Goal: Task Accomplishment & Management: Complete application form

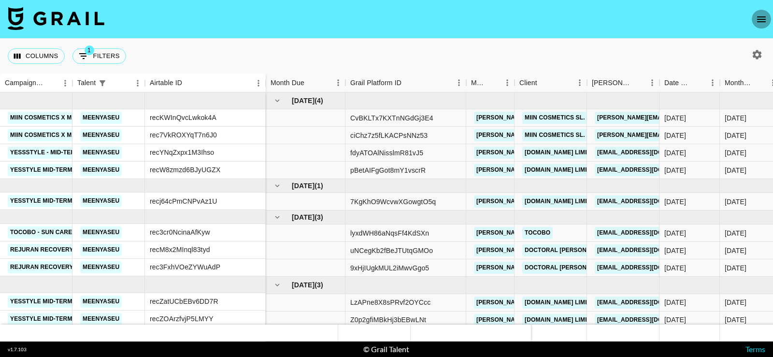
click at [763, 15] on icon "open drawer" at bounding box center [762, 20] width 12 height 12
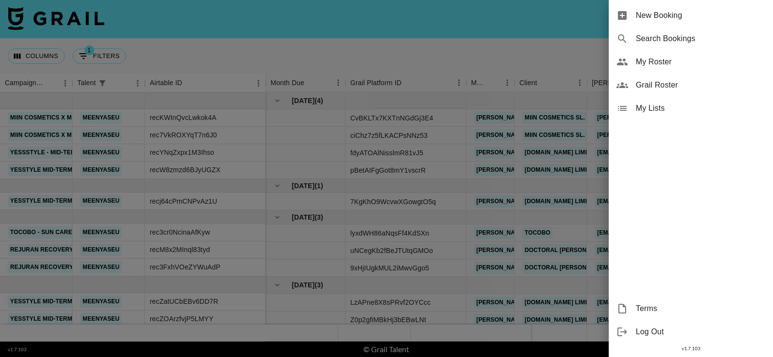
click at [701, 16] on span "New Booking" at bounding box center [701, 16] width 130 height 12
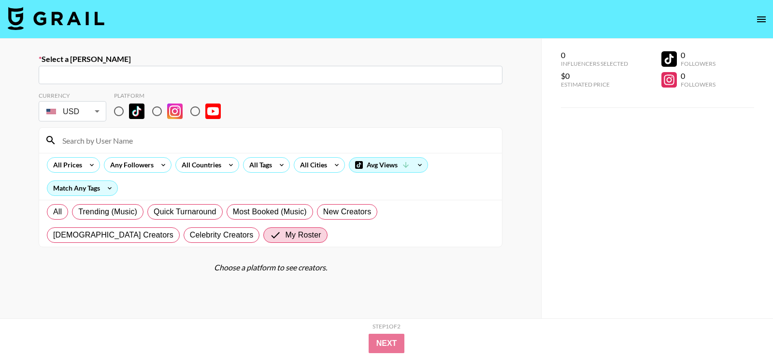
click at [185, 80] on div "​" at bounding box center [271, 75] width 464 height 18
paste input "[PERSON_NAME][EMAIL_ADDRESS][DOMAIN_NAME]"
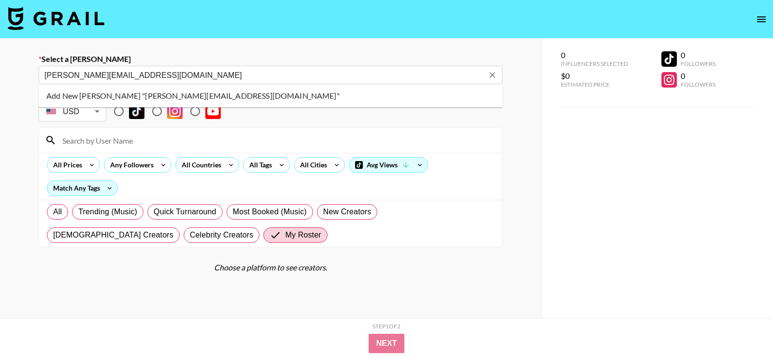
click at [185, 80] on input "[PERSON_NAME][EMAIL_ADDRESS][DOMAIN_NAME]" at bounding box center [263, 75] width 439 height 11
click at [186, 96] on li "Add New [PERSON_NAME] "[PERSON_NAME][EMAIL_ADDRESS][DOMAIN_NAME]"" at bounding box center [271, 95] width 464 height 15
type input "Add New [PERSON_NAME] "[PERSON_NAME][EMAIL_ADDRESS][DOMAIN_NAME]""
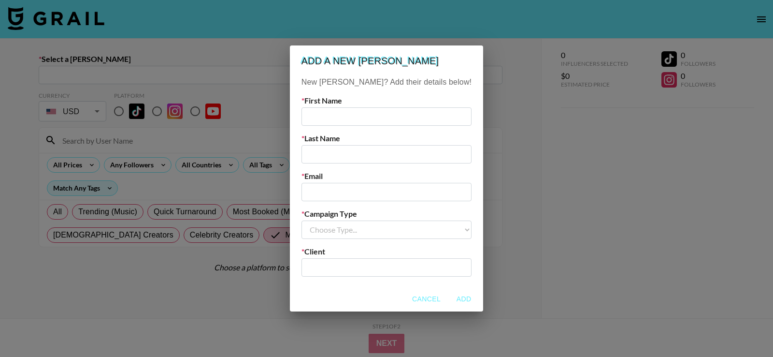
click at [349, 117] on input "text" at bounding box center [387, 116] width 170 height 18
type input "[PERSON_NAME]"
click at [353, 153] on input "text" at bounding box center [387, 154] width 170 height 18
type input "[PERSON_NAME]"
click at [336, 193] on input "email" at bounding box center [387, 192] width 170 height 18
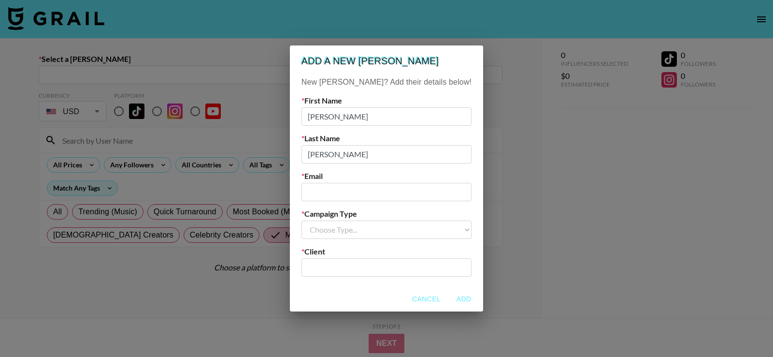
paste input "[PERSON_NAME][EMAIL_ADDRESS][DOMAIN_NAME]"
type input "[PERSON_NAME][EMAIL_ADDRESS][DOMAIN_NAME]"
click at [353, 230] on select "Choose Type... Song Promos Brand Promos" at bounding box center [387, 229] width 170 height 18
select select "Brand"
click at [321, 220] on select "Choose Type... Song Promos Brand Promos" at bounding box center [387, 229] width 170 height 18
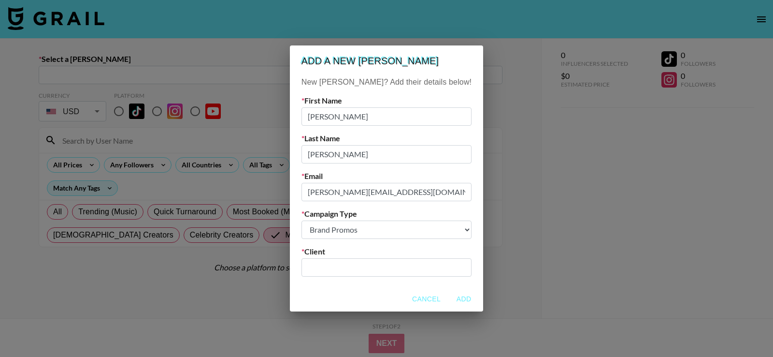
click at [353, 265] on input "text" at bounding box center [386, 266] width 159 height 11
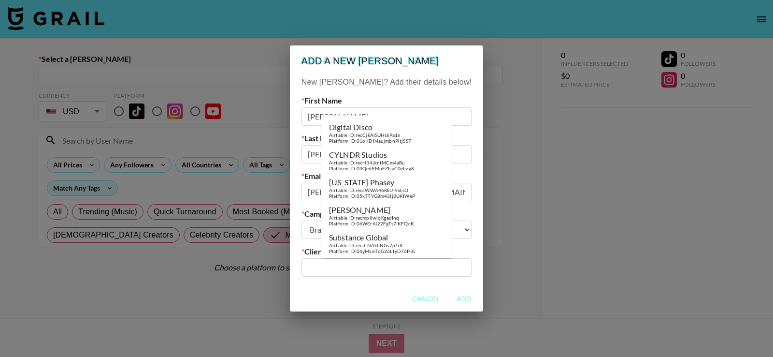
click at [371, 270] on input "text" at bounding box center [386, 266] width 159 height 11
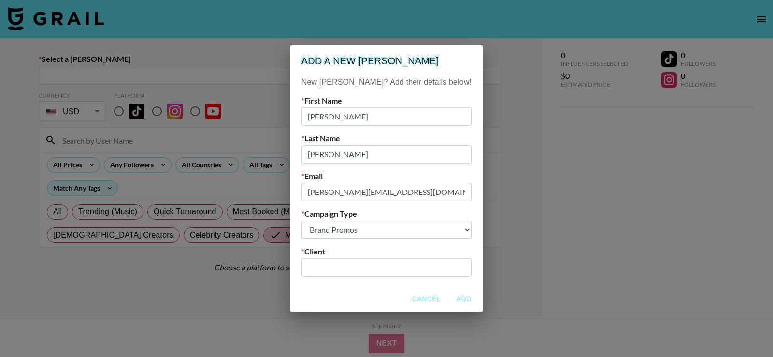
click at [371, 270] on input "text" at bounding box center [386, 266] width 159 height 11
type input "h"
click at [387, 285] on li "Add New Client: "HARUHARU"" at bounding box center [386, 287] width 130 height 15
type input "HARUHARU"
click at [448, 300] on button "Add" at bounding box center [463, 299] width 31 height 18
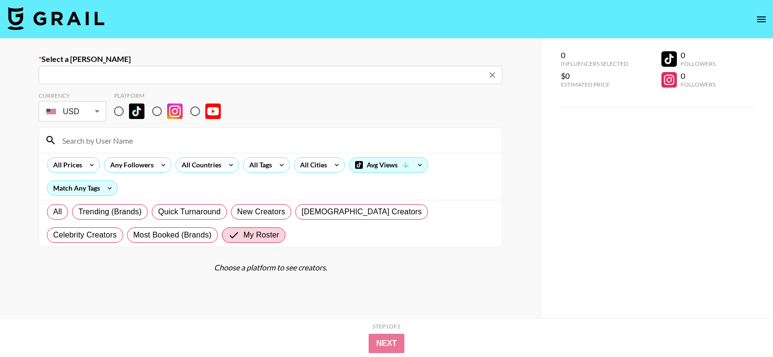
type input "alexandra@thedfs.co.kr: Alexandra Vargas -- HARUHARU -- qb1FTDkTg9Moxzb94UWZCCU…"
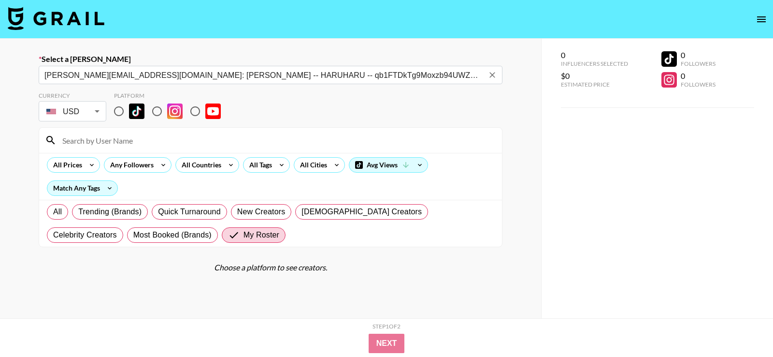
click at [161, 112] on input "radio" at bounding box center [157, 111] width 20 height 20
radio input "true"
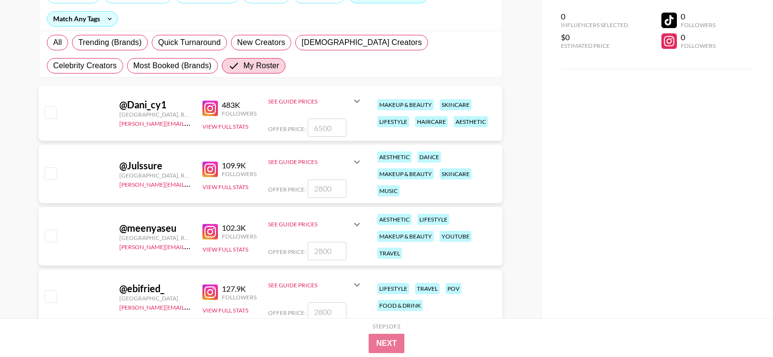
scroll to position [178, 0]
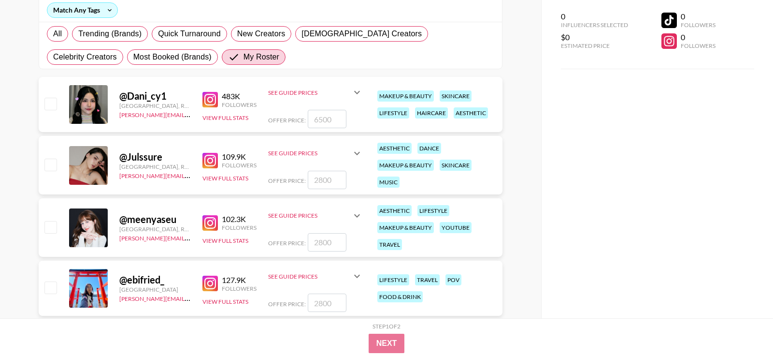
click at [48, 228] on input "checkbox" at bounding box center [50, 227] width 12 height 12
checkbox input "true"
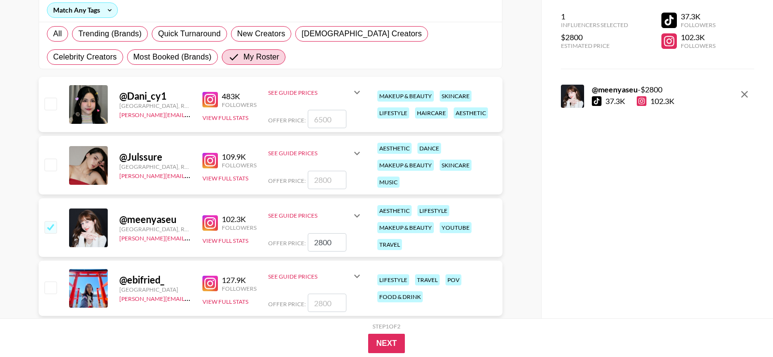
click at [326, 241] on input "2800" at bounding box center [327, 242] width 39 height 18
type input "1500"
click at [529, 197] on div "Select a Booker alexandra@thedfs.co.kr: Alexandra Vargas -- HARUHARU -- qb1FTDk…" at bounding box center [270, 131] width 541 height 541
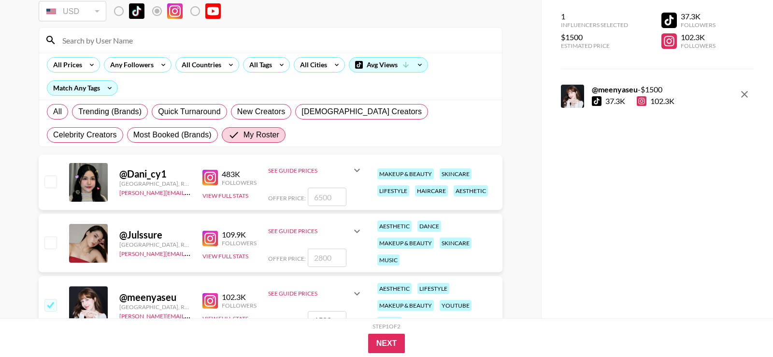
scroll to position [0, 0]
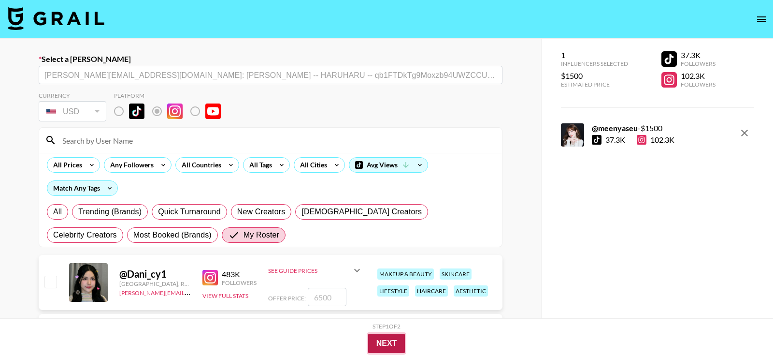
click at [390, 341] on button "Next" at bounding box center [386, 342] width 37 height 19
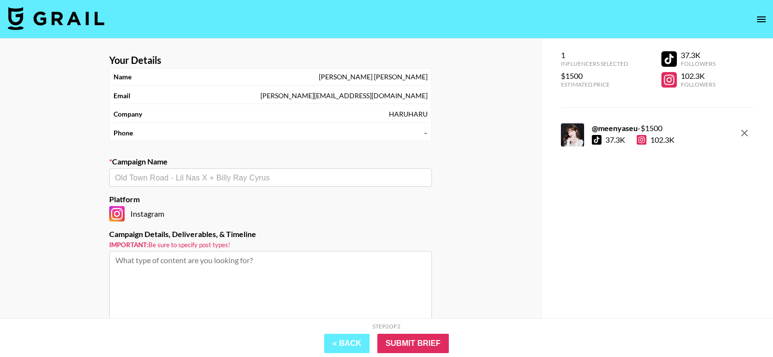
click at [253, 174] on input "text" at bounding box center [270, 177] width 311 height 11
type input "HARUHARU x"
click at [243, 183] on div "​" at bounding box center [270, 177] width 323 height 18
click at [245, 200] on li "Add New Campaign: "HARUHARU x @meenyaseu"" at bounding box center [270, 196] width 323 height 15
type input "HARUHARU x @meenyaseu"
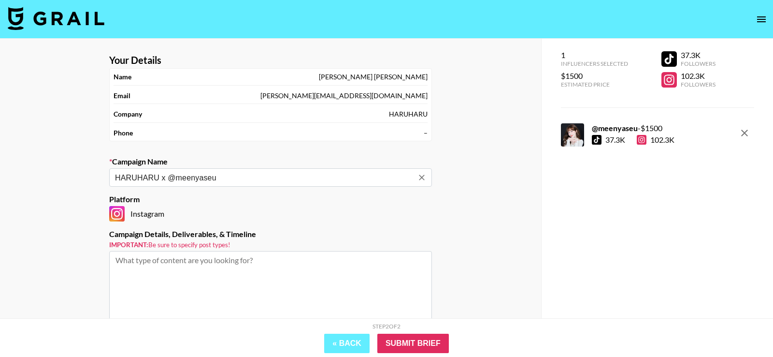
click at [200, 285] on textarea at bounding box center [270, 287] width 323 height 72
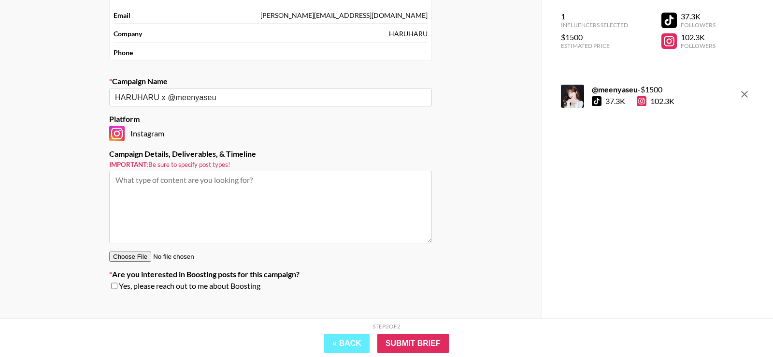
scroll to position [90, 0]
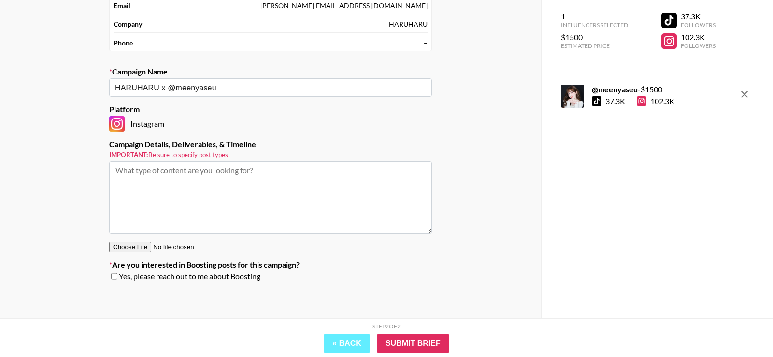
paste textarea "1x Instagram Reel 1x Instagram Story con link"
click at [184, 179] on textarea "1x Instagram Reel 1x Instagram Story con link" at bounding box center [270, 197] width 323 height 72
type textarea "1x Instagram Reel 1x Instagram Story con link"
click at [311, 295] on div "Your Details Name Alexandra Vargas Email alexandra@thedfs.co.kr Company HARUHAR…" at bounding box center [270, 134] width 541 height 371
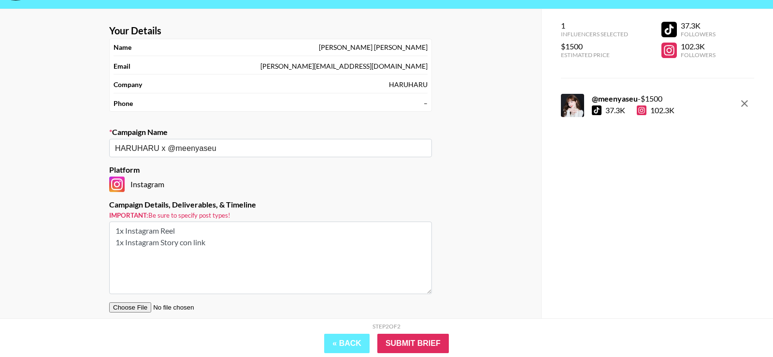
scroll to position [27, 0]
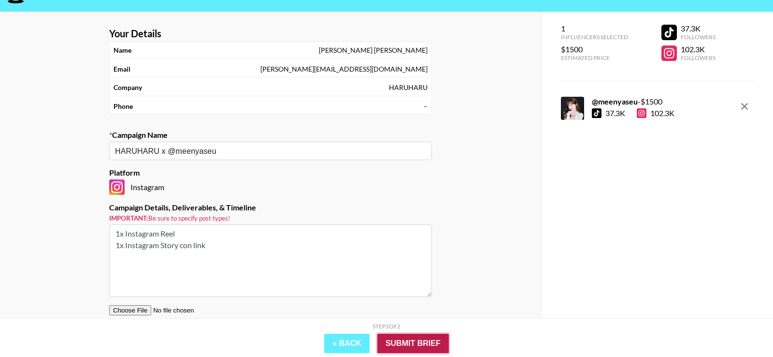
click at [400, 345] on input "Submit Brief" at bounding box center [413, 342] width 72 height 19
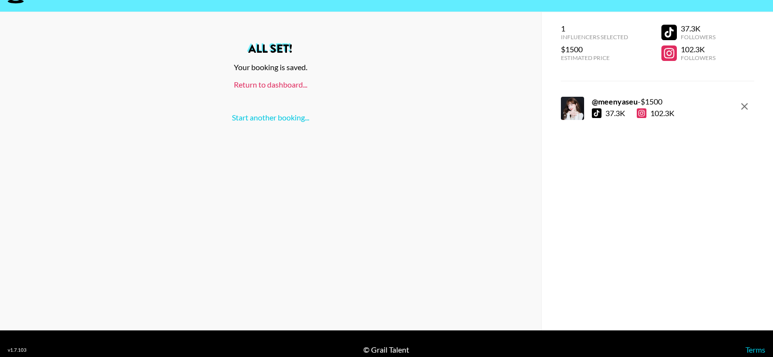
click at [287, 82] on link "Return to dashboard..." at bounding box center [270, 84] width 73 height 9
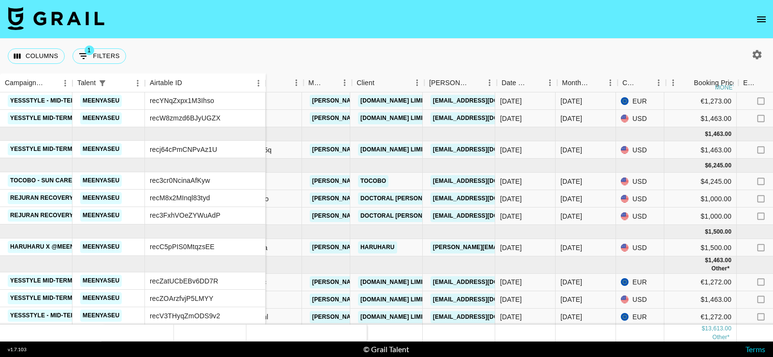
scroll to position [52, 166]
click at [585, 242] on div "[DATE]" at bounding box center [584, 247] width 60 height 17
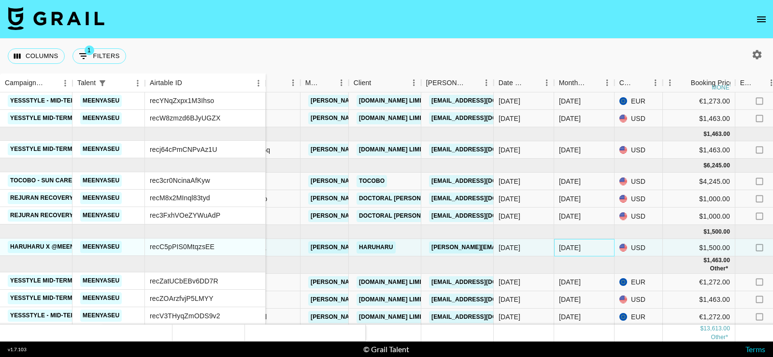
click at [582, 243] on div "[DATE]" at bounding box center [584, 247] width 60 height 17
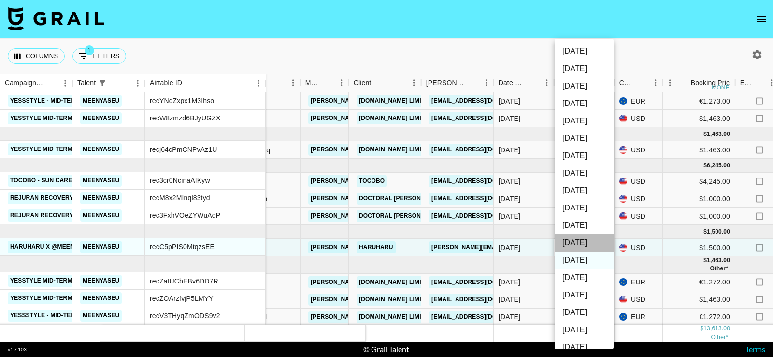
click at [577, 243] on li "[DATE]" at bounding box center [584, 242] width 59 height 17
type input "[DATE]"
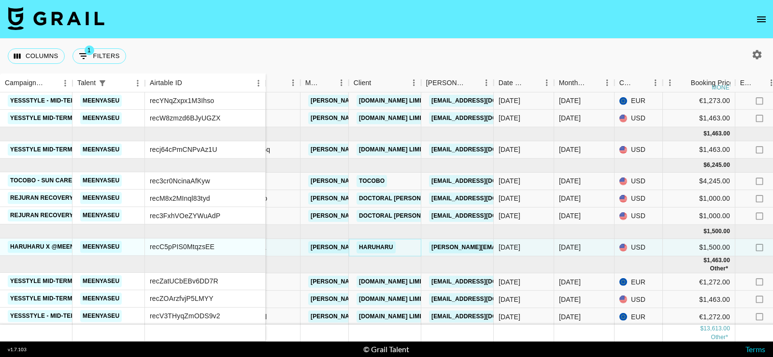
click at [375, 248] on link "HARUHARU" at bounding box center [376, 247] width 39 height 12
click at [103, 58] on button "1 Filters" at bounding box center [99, 55] width 54 height 15
select select "talentName"
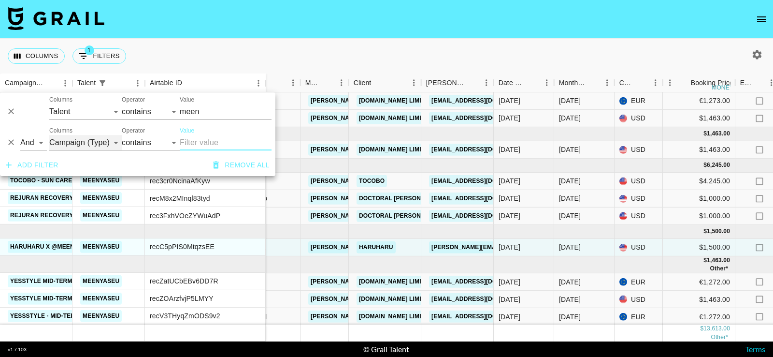
click at [69, 144] on select "Campaign (Type) Talent Airtable ID Grail Platform ID Manager Client [PERSON_NAM…" at bounding box center [85, 142] width 72 height 15
click at [208, 135] on input "Value" at bounding box center [226, 142] width 92 height 15
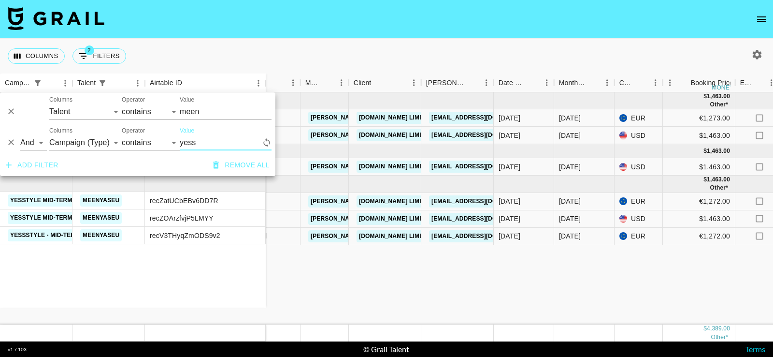
scroll to position [0, 166]
type input "yess"
click at [346, 51] on div "Columns 2 Filters + Booking" at bounding box center [386, 56] width 773 height 35
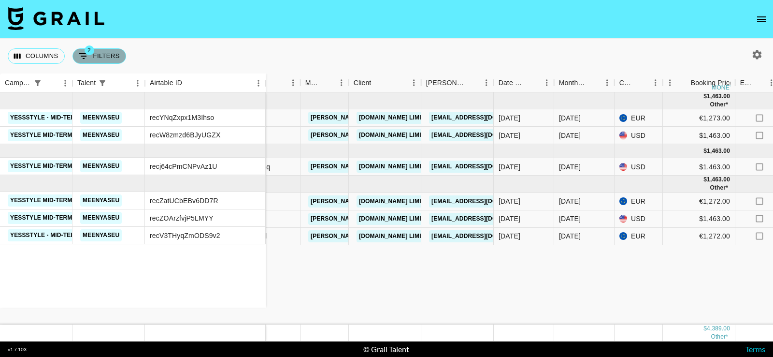
click at [111, 61] on button "2 Filters" at bounding box center [99, 55] width 54 height 15
select select "talentName"
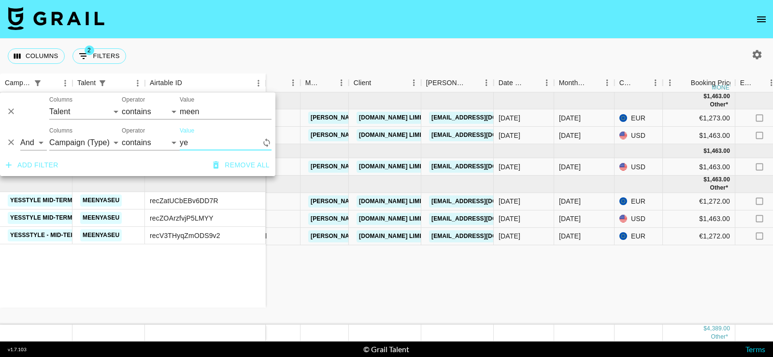
type input "y"
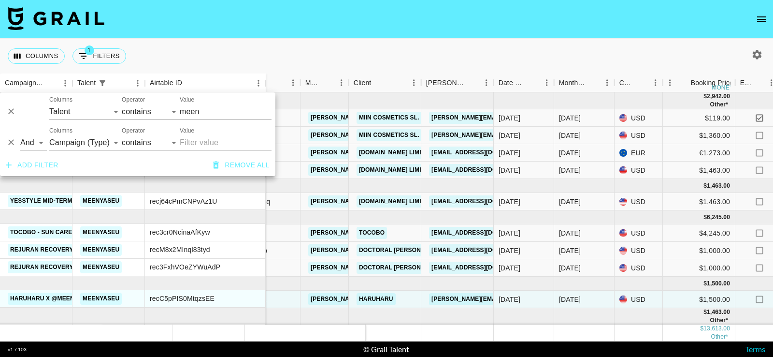
click at [390, 36] on nav at bounding box center [386, 19] width 773 height 39
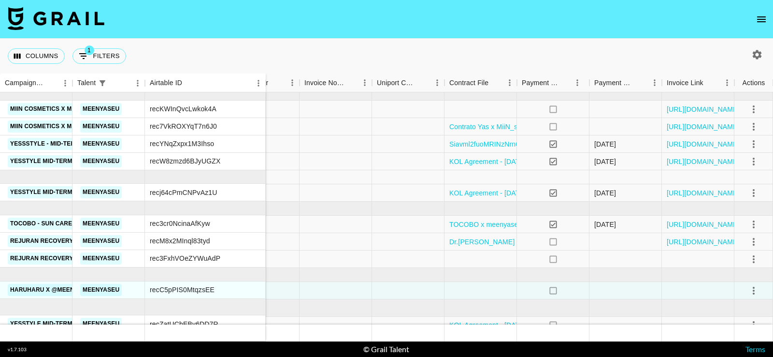
scroll to position [0, 1085]
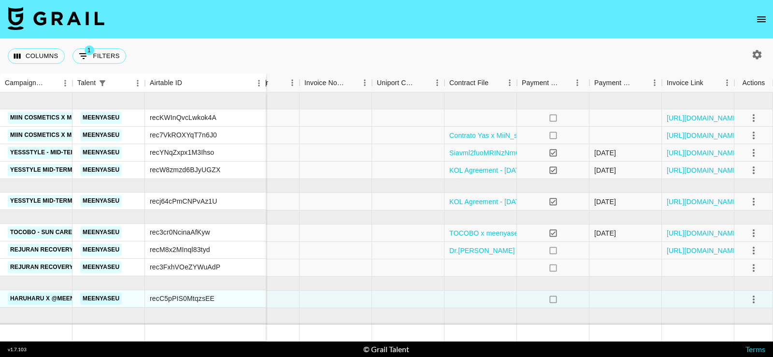
drag, startPoint x: 265, startPoint y: 78, endPoint x: 262, endPoint y: 86, distance: 7.6
click at [262, 86] on div "Airtable ID" at bounding box center [266, 82] width 12 height 19
click at [402, 151] on div at bounding box center [408, 152] width 72 height 17
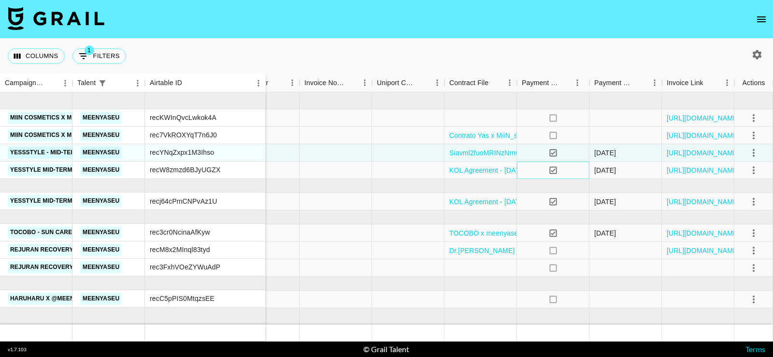
click at [534, 170] on div "yes" at bounding box center [553, 169] width 72 height 17
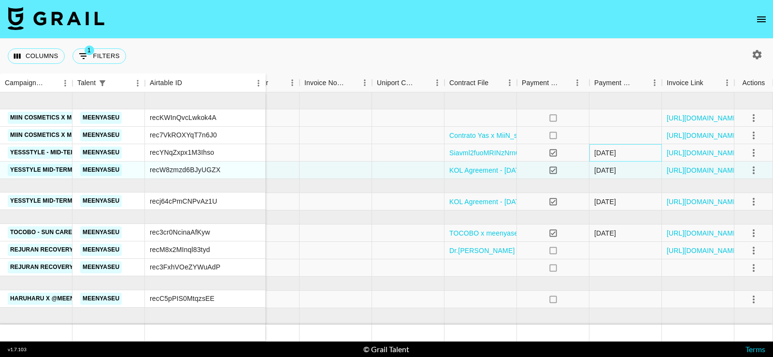
click at [626, 152] on div "[DATE]" at bounding box center [626, 152] width 72 height 17
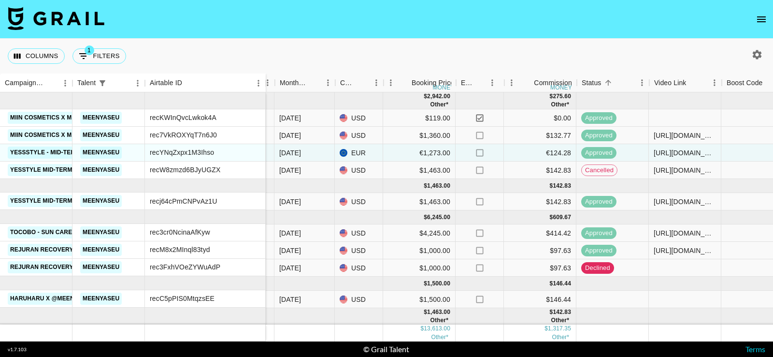
scroll to position [0, 447]
click at [492, 47] on div "Columns 1 Filters + Booking" at bounding box center [386, 56] width 773 height 35
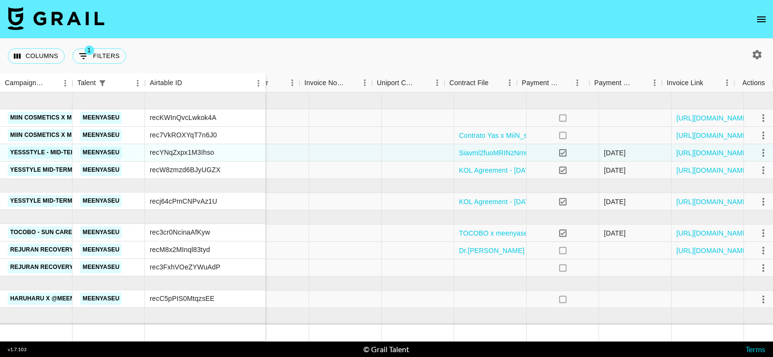
scroll to position [0, 1085]
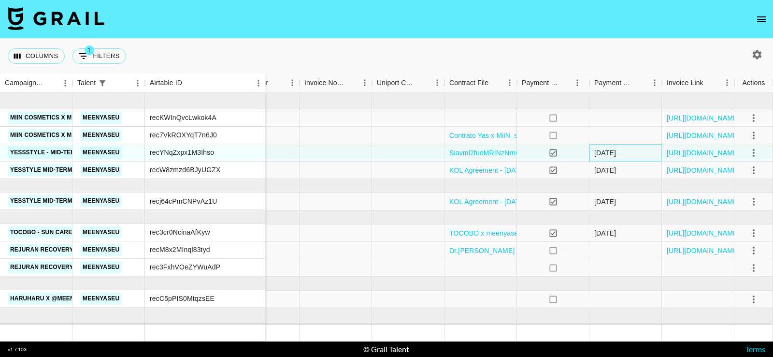
click at [636, 154] on div "[DATE]" at bounding box center [626, 152] width 72 height 17
click at [676, 55] on div "Columns 1 Filters + Booking" at bounding box center [386, 56] width 773 height 35
click at [391, 170] on div at bounding box center [408, 169] width 72 height 17
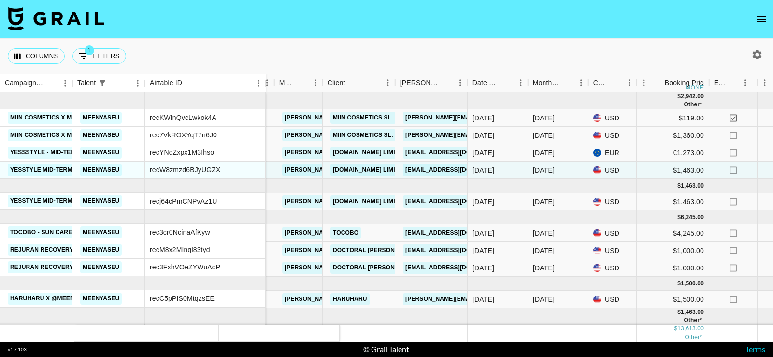
scroll to position [0, 197]
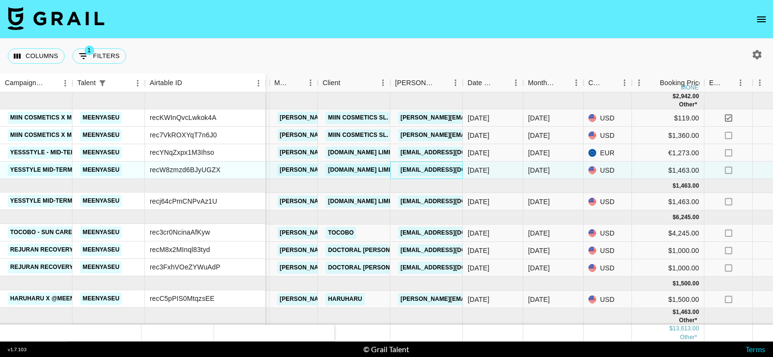
click at [391, 170] on div "[EMAIL_ADDRESS][DOMAIN_NAME]" at bounding box center [426, 169] width 72 height 17
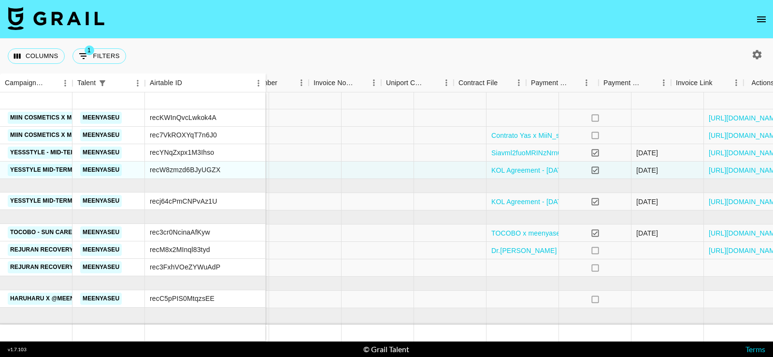
scroll to position [0, 1085]
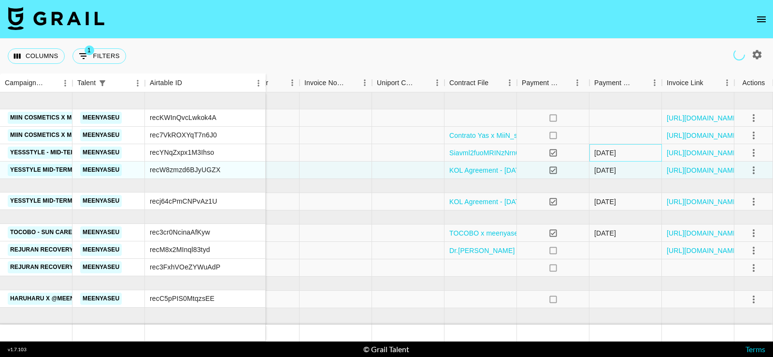
click at [636, 152] on div "[DATE]" at bounding box center [626, 152] width 72 height 17
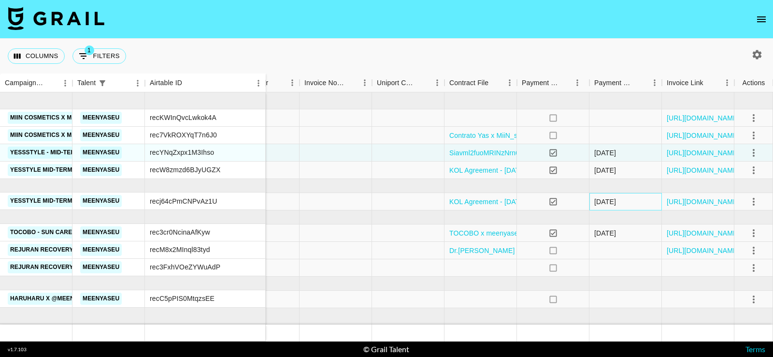
click at [641, 198] on div "[DATE]" at bounding box center [626, 201] width 72 height 17
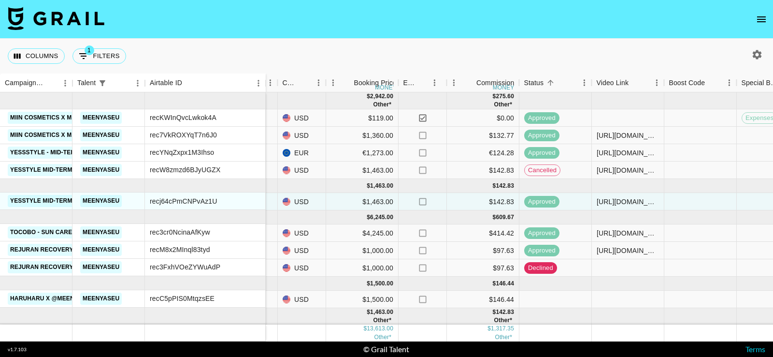
scroll to position [0, 499]
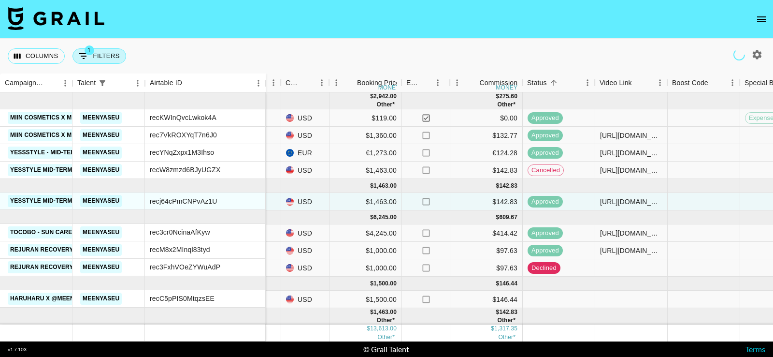
click at [93, 61] on button "1 Filters" at bounding box center [99, 55] width 54 height 15
select select "talentName"
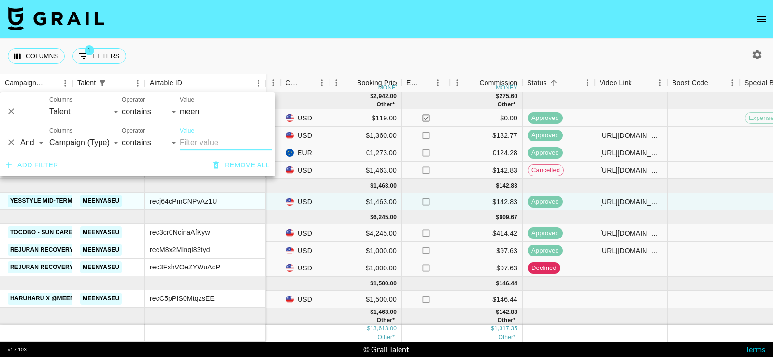
click at [234, 173] on button "Remove all" at bounding box center [241, 165] width 64 height 18
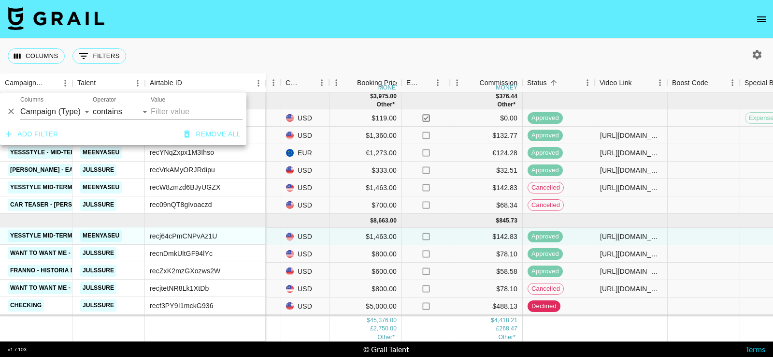
click at [317, 53] on div "Columns 0 Filters + Booking" at bounding box center [386, 56] width 773 height 35
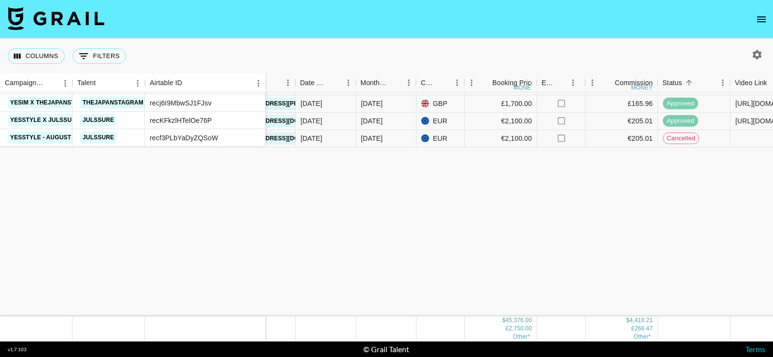
scroll to position [0, 364]
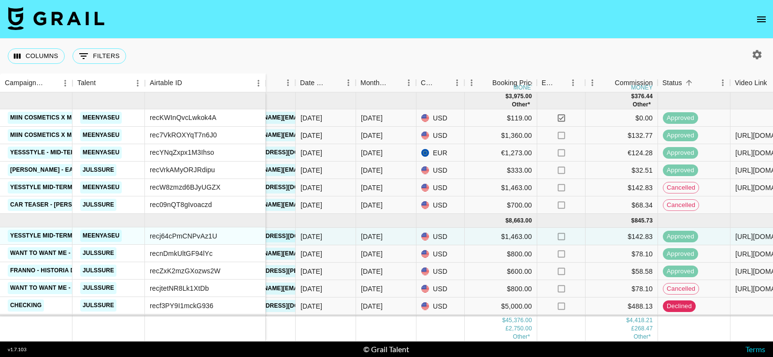
click at [760, 51] on icon "button" at bounding box center [757, 54] width 9 height 9
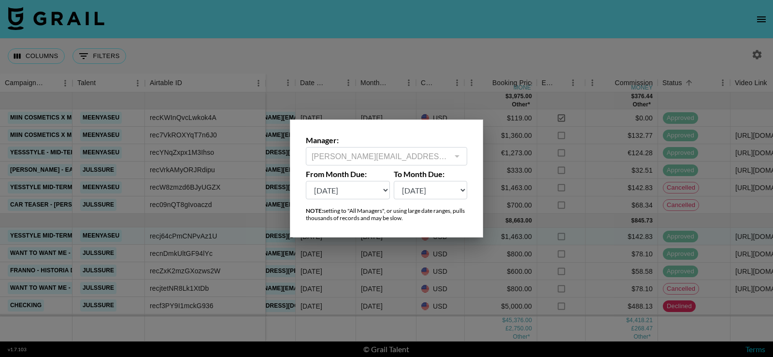
click at [372, 188] on select "[DATE] Aug '[DATE] Jun '[DATE] Apr '[DATE] Feb '[DATE] Dec '[DATE] Oct '[DATE] …" at bounding box center [348, 190] width 84 height 18
select select "[DATE]"
click at [306, 181] on select "[DATE] Aug '[DATE] Jun '[DATE] Apr '[DATE] Feb '[DATE] Dec '[DATE] Oct '[DATE] …" at bounding box center [348, 190] width 84 height 18
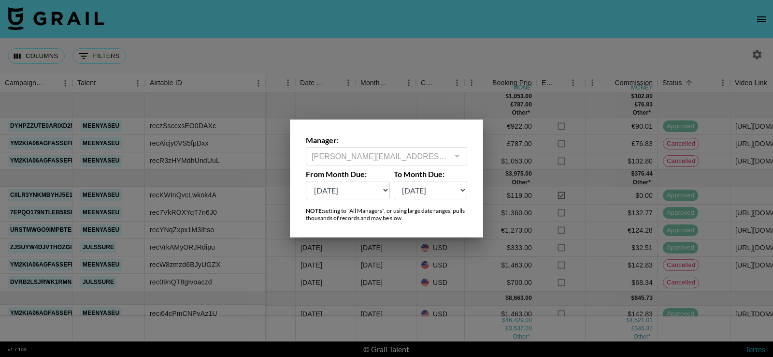
click at [474, 48] on div at bounding box center [386, 178] width 773 height 357
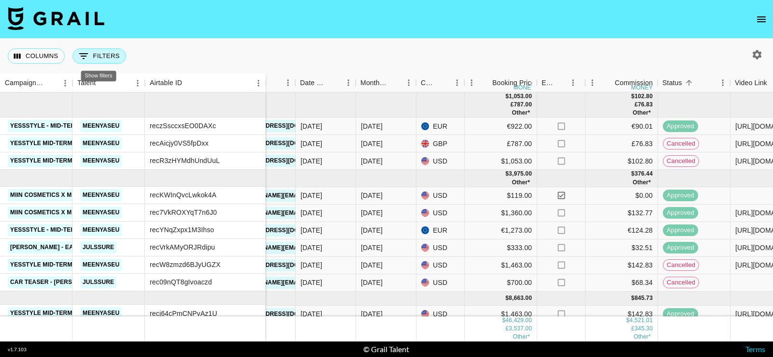
click at [101, 58] on button "0 Filters" at bounding box center [99, 55] width 54 height 15
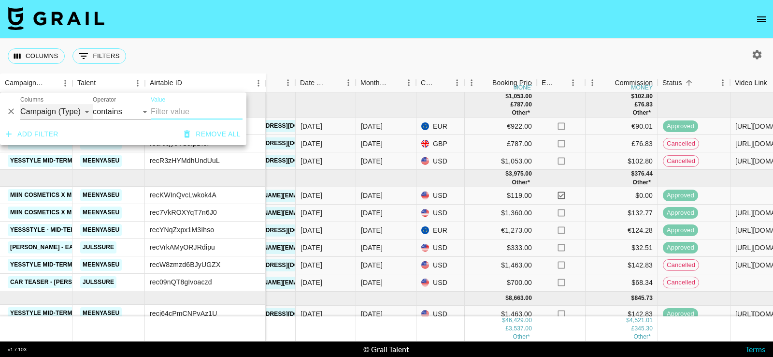
click at [66, 115] on select "Campaign (Type) Talent Airtable ID Grail Platform ID Manager Client [PERSON_NAM…" at bounding box center [56, 111] width 72 height 15
select select "talentName"
click at [20, 104] on select "Campaign (Type) Talent Airtable ID Grail Platform ID Manager Client [PERSON_NAM…" at bounding box center [56, 111] width 72 height 15
click at [177, 114] on input "Value" at bounding box center [197, 111] width 92 height 15
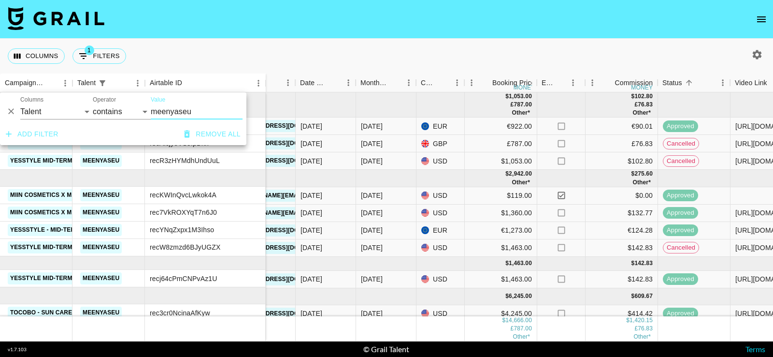
type input "meenyaseu"
click at [305, 45] on div "Columns 1 Filters + Booking" at bounding box center [386, 56] width 773 height 35
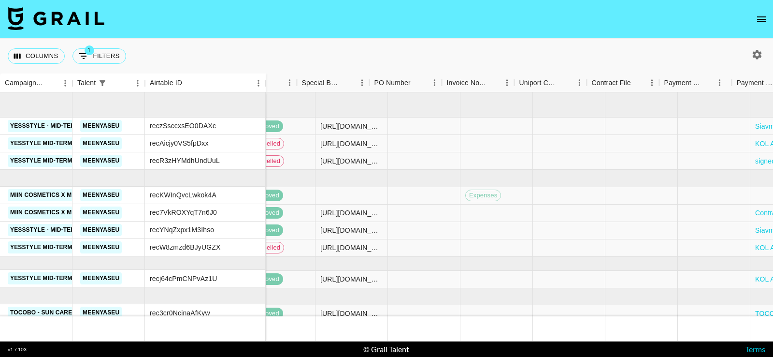
scroll to position [0, 1085]
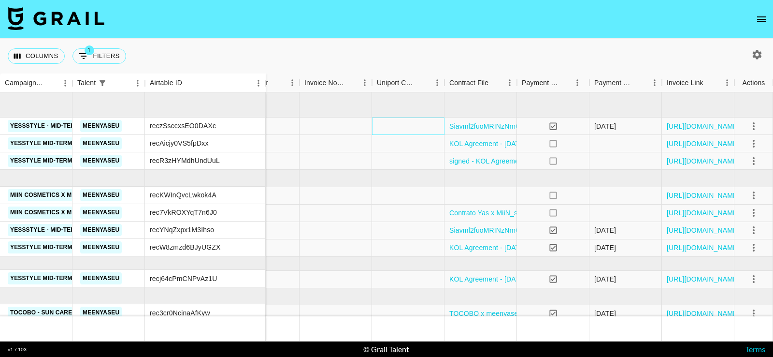
click at [378, 125] on div at bounding box center [408, 125] width 72 height 17
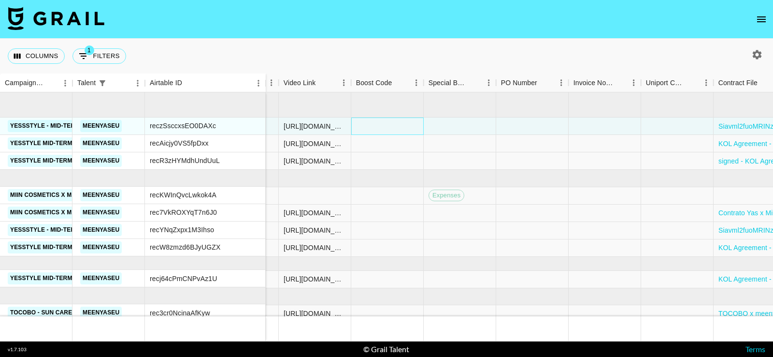
click at [415, 124] on div at bounding box center [387, 125] width 72 height 17
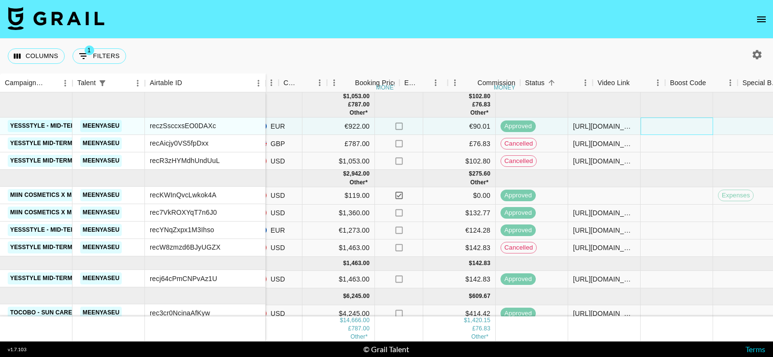
scroll to position [0, 502]
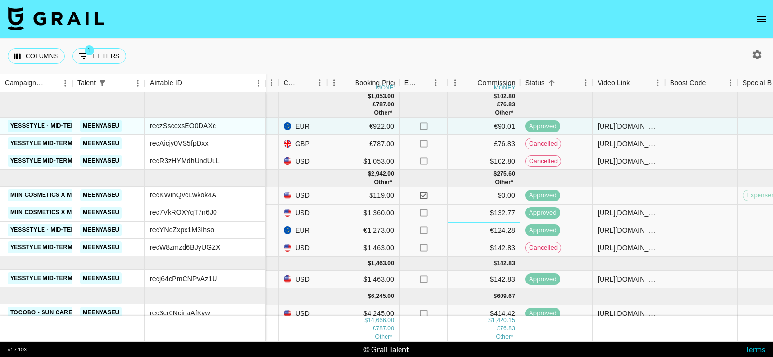
click at [449, 229] on div "€124.28" at bounding box center [484, 230] width 72 height 17
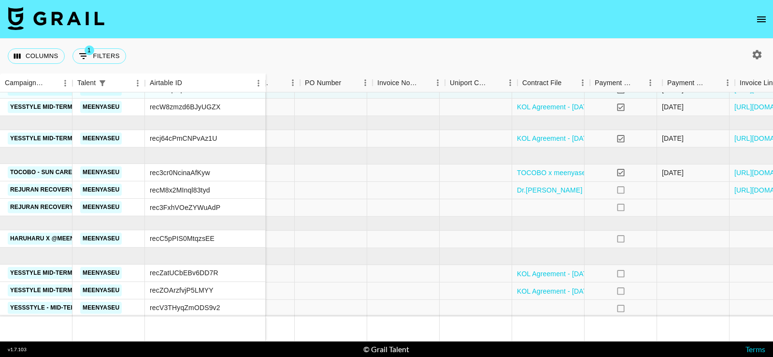
scroll to position [140, 1047]
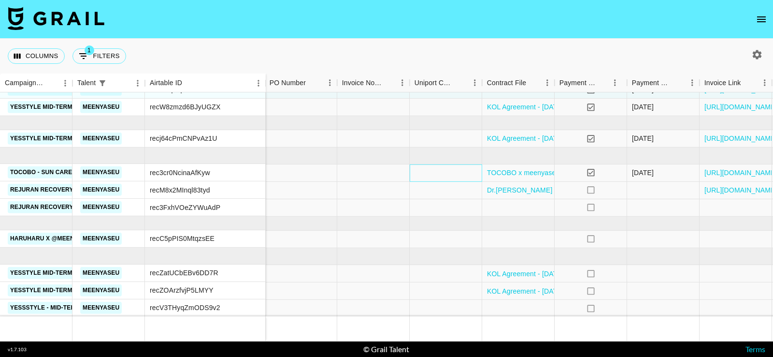
click at [417, 172] on div at bounding box center [446, 172] width 72 height 17
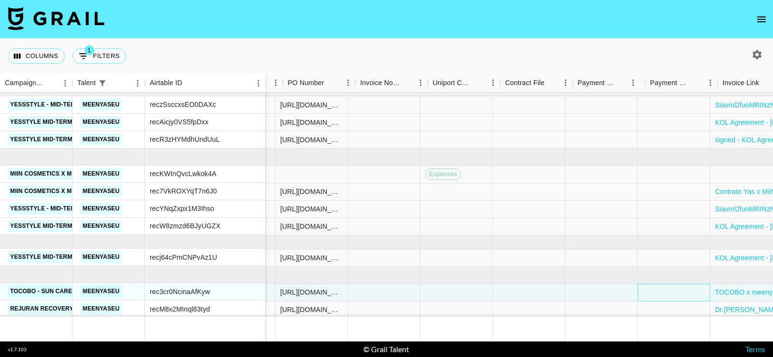
scroll to position [21, 720]
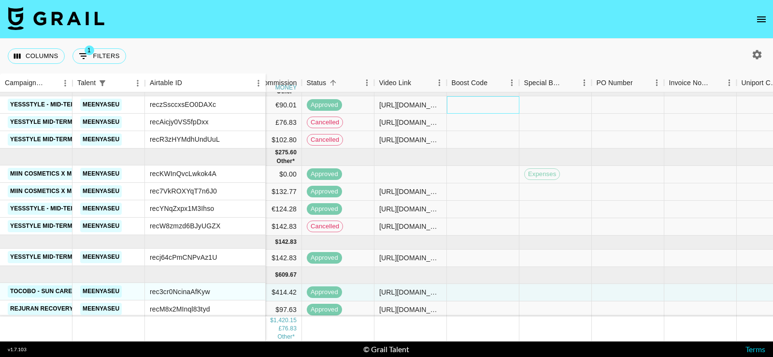
click at [485, 103] on div at bounding box center [483, 104] width 72 height 17
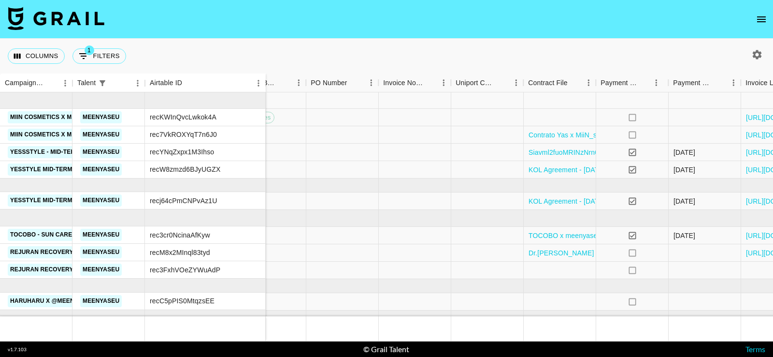
scroll to position [90, 1006]
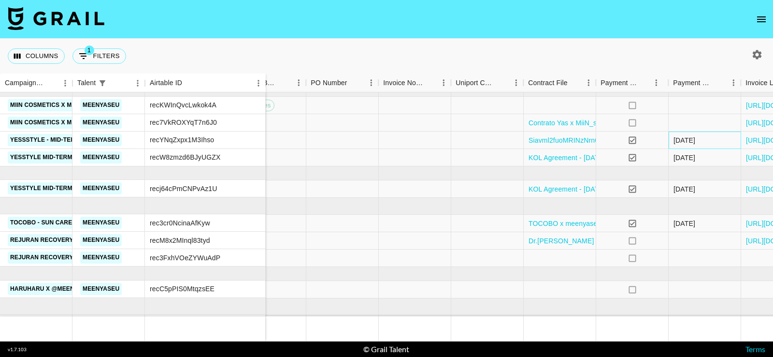
click at [681, 140] on div "[DATE]" at bounding box center [685, 140] width 22 height 10
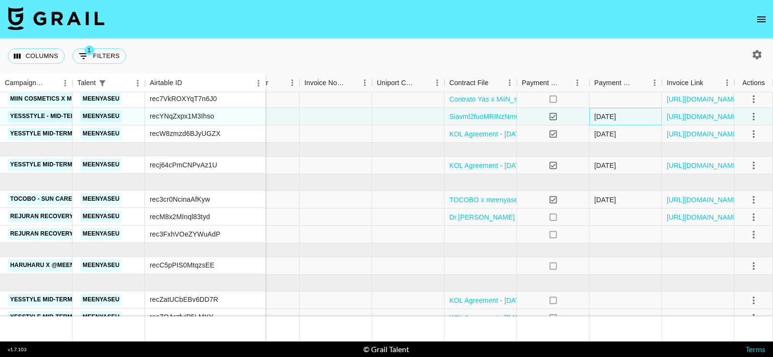
scroll to position [115, 1085]
click at [650, 135] on div "[DATE]" at bounding box center [626, 132] width 72 height 17
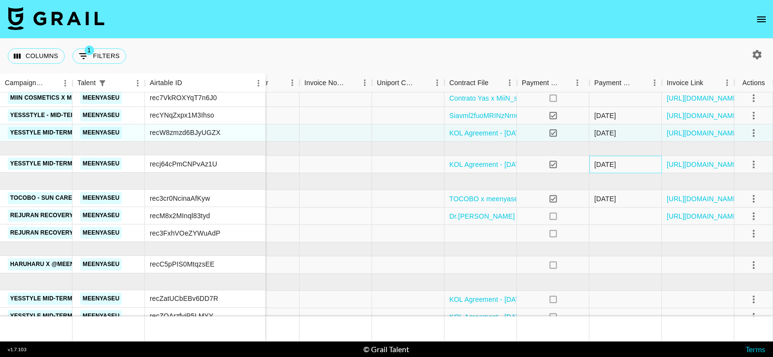
click at [633, 165] on div "[DATE]" at bounding box center [626, 164] width 72 height 17
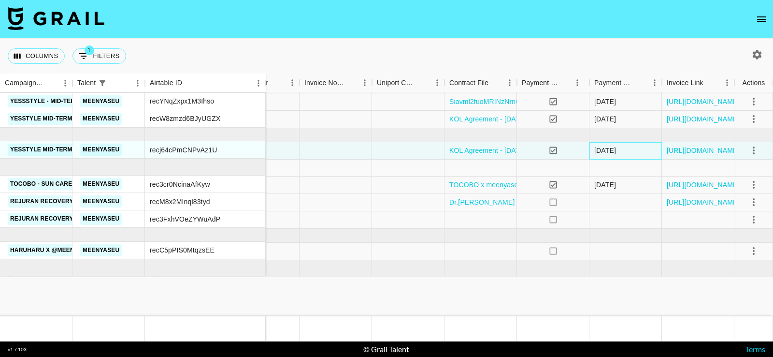
scroll to position [0, 1085]
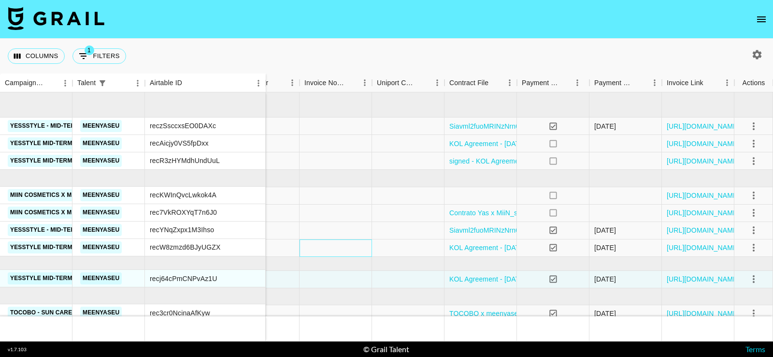
click at [330, 247] on div at bounding box center [336, 247] width 72 height 17
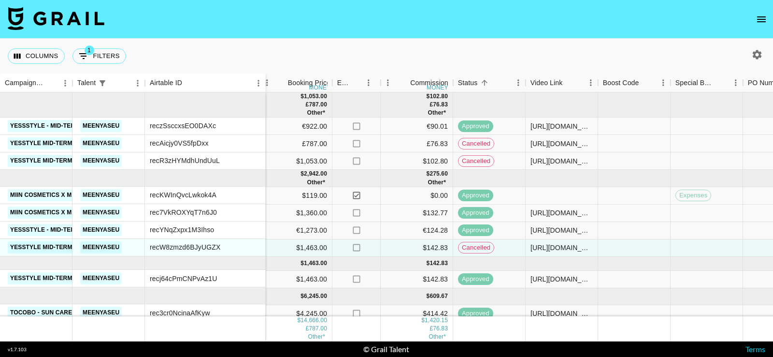
scroll to position [0, 568]
click at [337, 226] on div "no" at bounding box center [357, 230] width 48 height 17
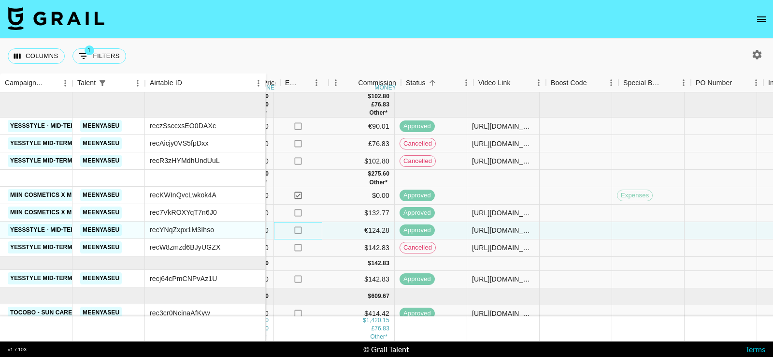
scroll to position [0, 589]
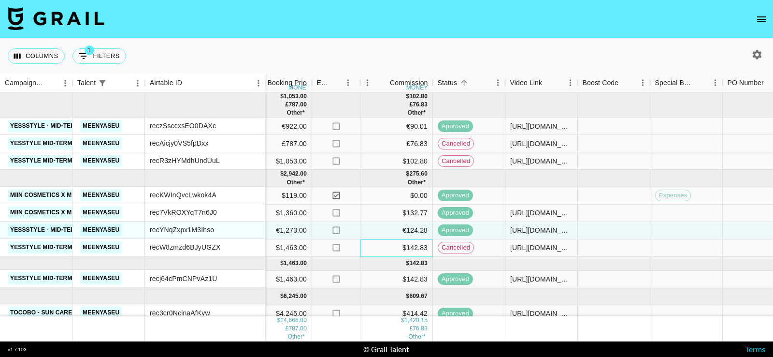
click at [374, 246] on div "$142.83" at bounding box center [397, 247] width 72 height 17
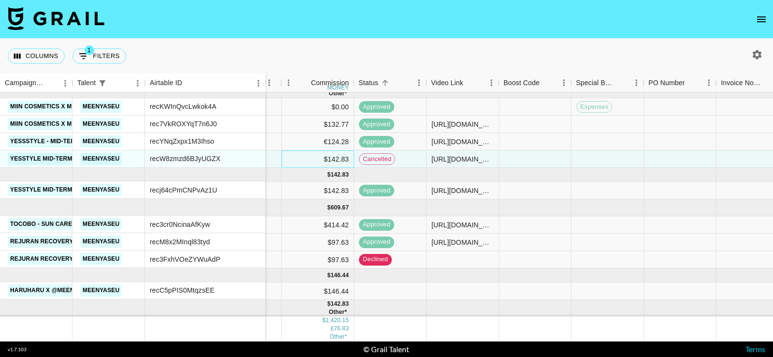
scroll to position [17, 668]
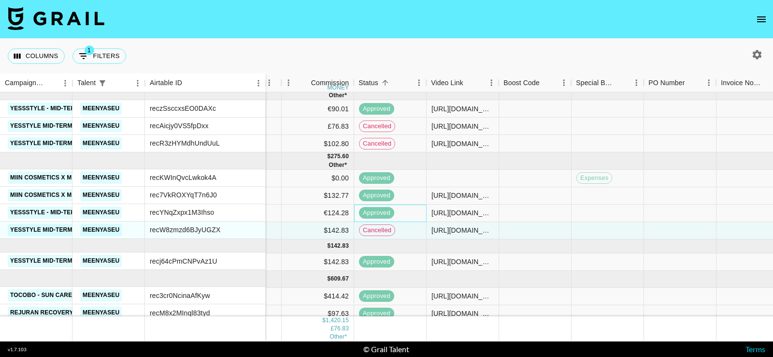
click at [407, 213] on div "approved" at bounding box center [390, 212] width 72 height 17
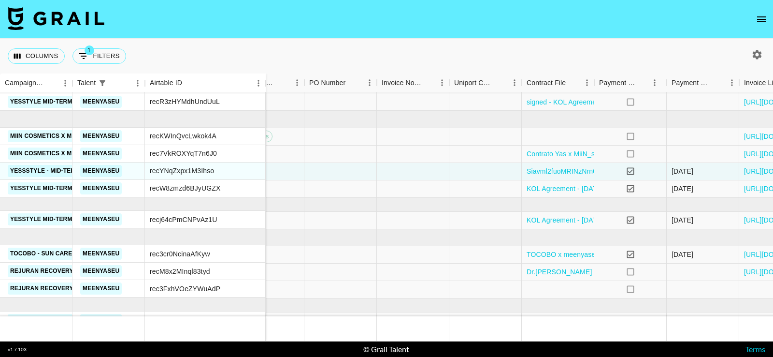
scroll to position [72, 1008]
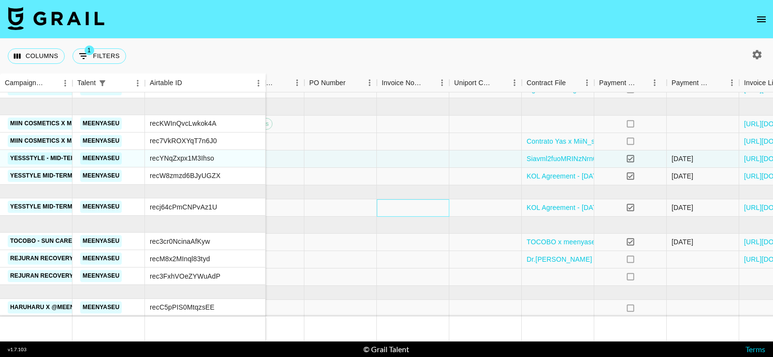
click at [404, 206] on div at bounding box center [413, 207] width 72 height 17
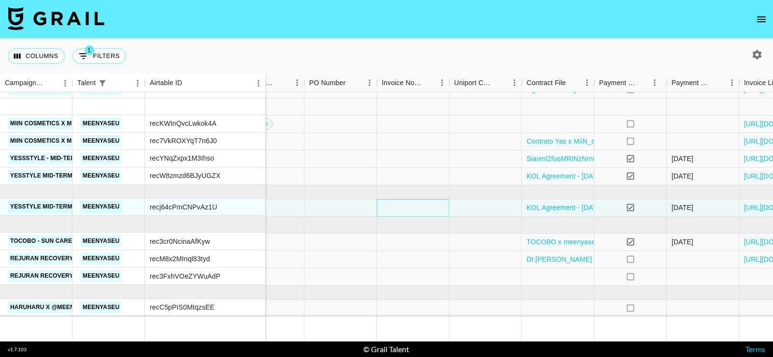
scroll to position [0, 1008]
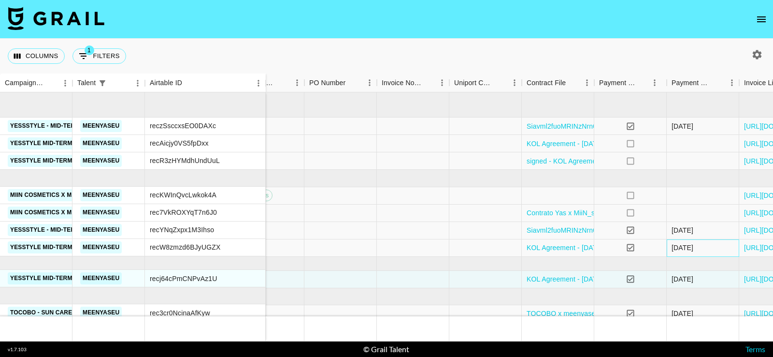
click at [685, 246] on div "[DATE]" at bounding box center [683, 248] width 22 height 10
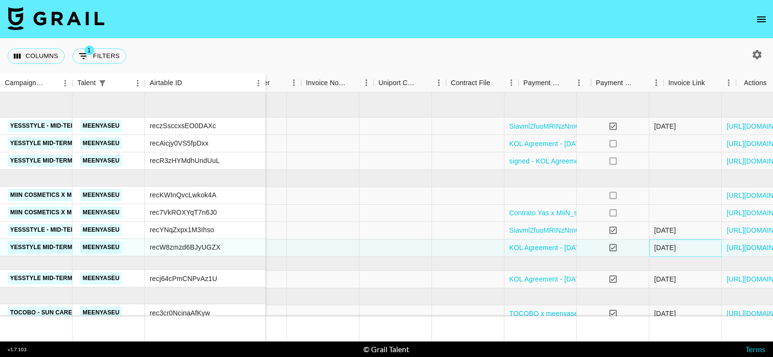
scroll to position [0, 1083]
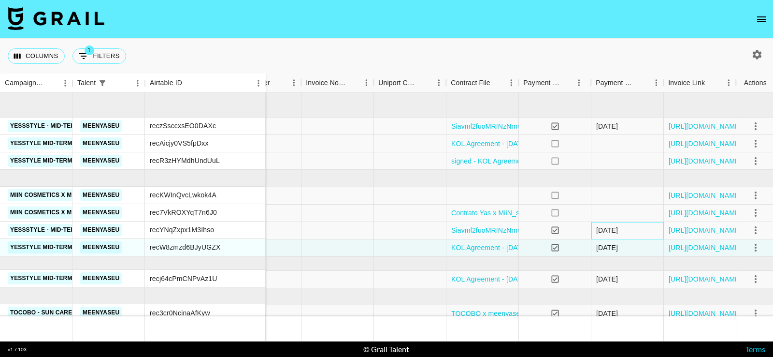
click at [639, 224] on div "[DATE]" at bounding box center [628, 230] width 72 height 17
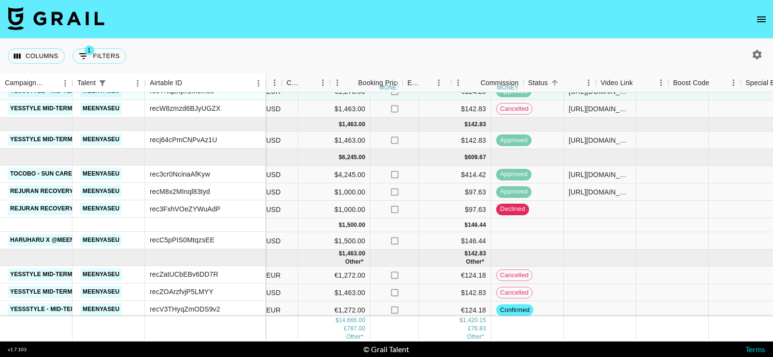
scroll to position [139, 498]
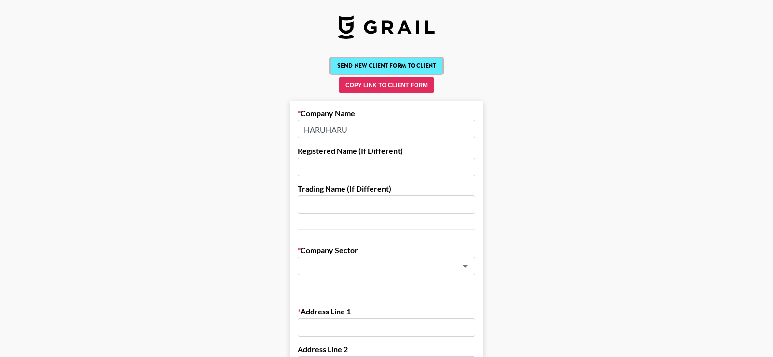
click at [425, 65] on button "Send New Client Form to Client" at bounding box center [386, 65] width 111 height 15
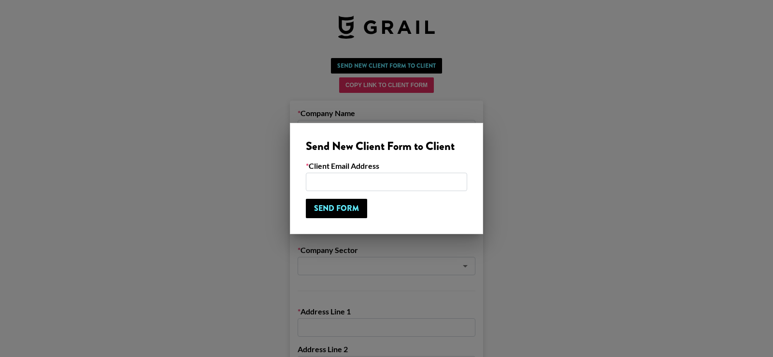
click at [353, 184] on input "email" at bounding box center [386, 182] width 161 height 18
paste input "1x Instagram Reel 1x Instagram Story con link"
type input "1x Instagram Reel 1x Instagram Story con link"
paste input "[PERSON_NAME][EMAIL_ADDRESS][DOMAIN_NAME]"
type input "[PERSON_NAME][EMAIL_ADDRESS][DOMAIN_NAME]"
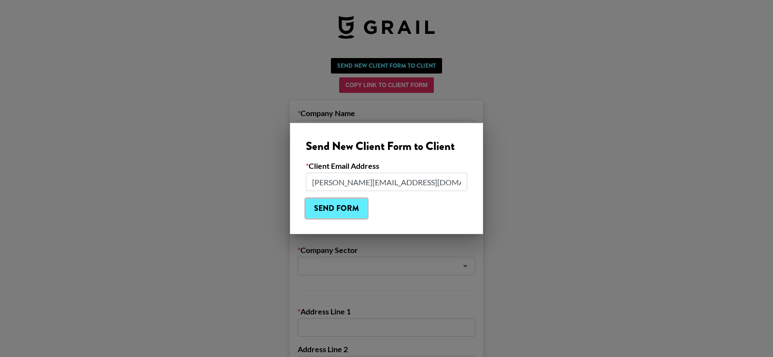
click at [352, 209] on input "Send Form" at bounding box center [336, 208] width 61 height 19
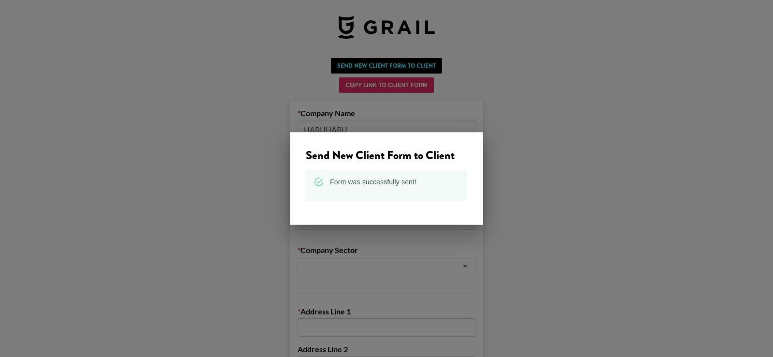
click at [507, 191] on div at bounding box center [386, 178] width 773 height 357
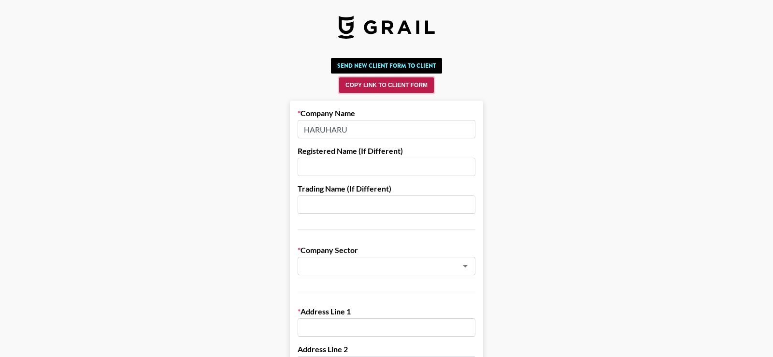
click at [407, 87] on button "Copy Link to Client Form" at bounding box center [386, 84] width 95 height 15
click at [407, 92] on button "Copy Link to Client Form" at bounding box center [386, 84] width 95 height 15
